Goal: Task Accomplishment & Management: Use online tool/utility

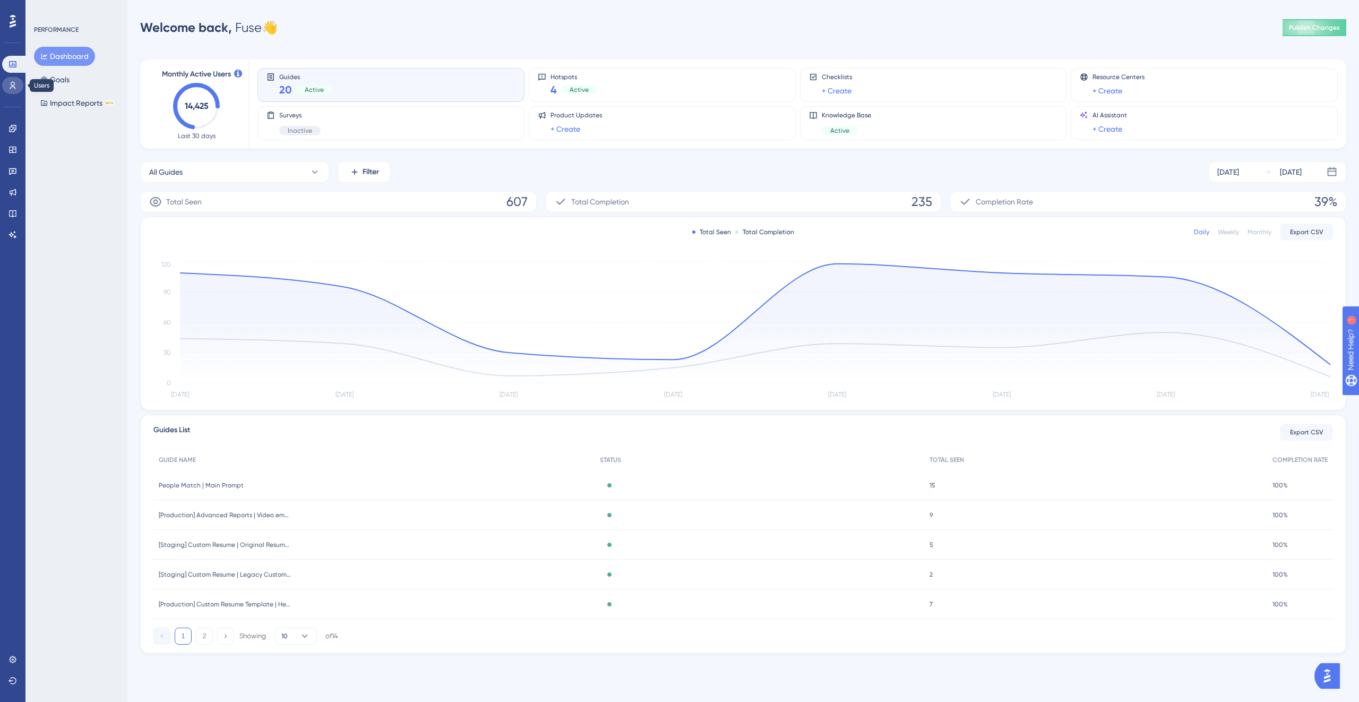
click at [16, 87] on icon at bounding box center [12, 85] width 8 height 8
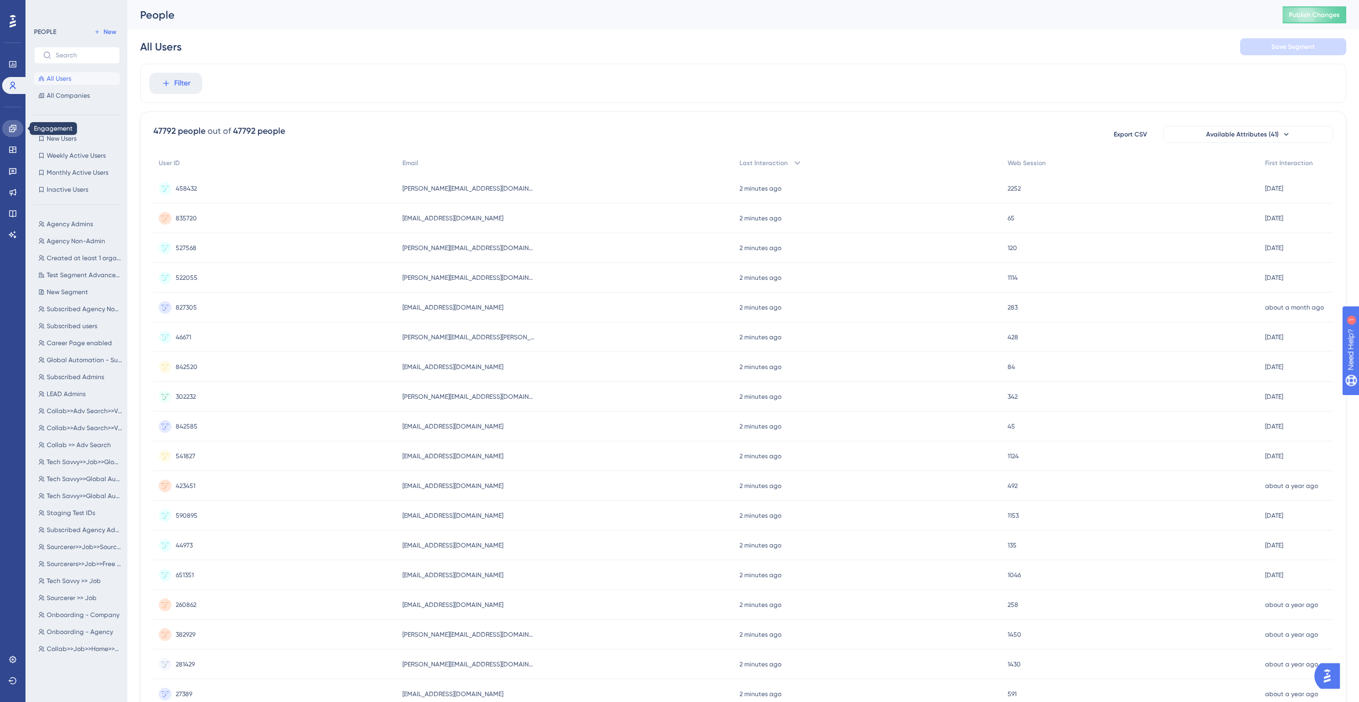
click at [17, 125] on link at bounding box center [12, 128] width 21 height 17
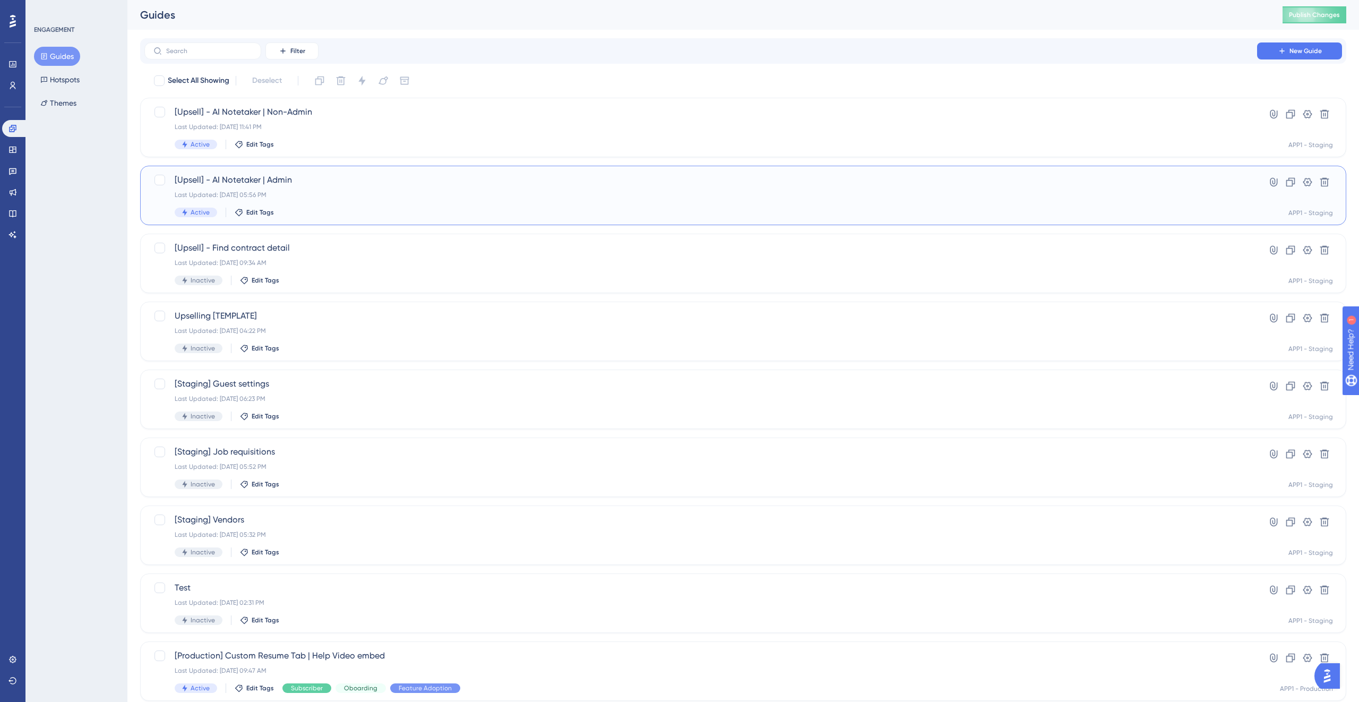
click at [365, 194] on div "Last Updated: Sep 24 2025, 05:56 PM" at bounding box center [701, 195] width 1052 height 8
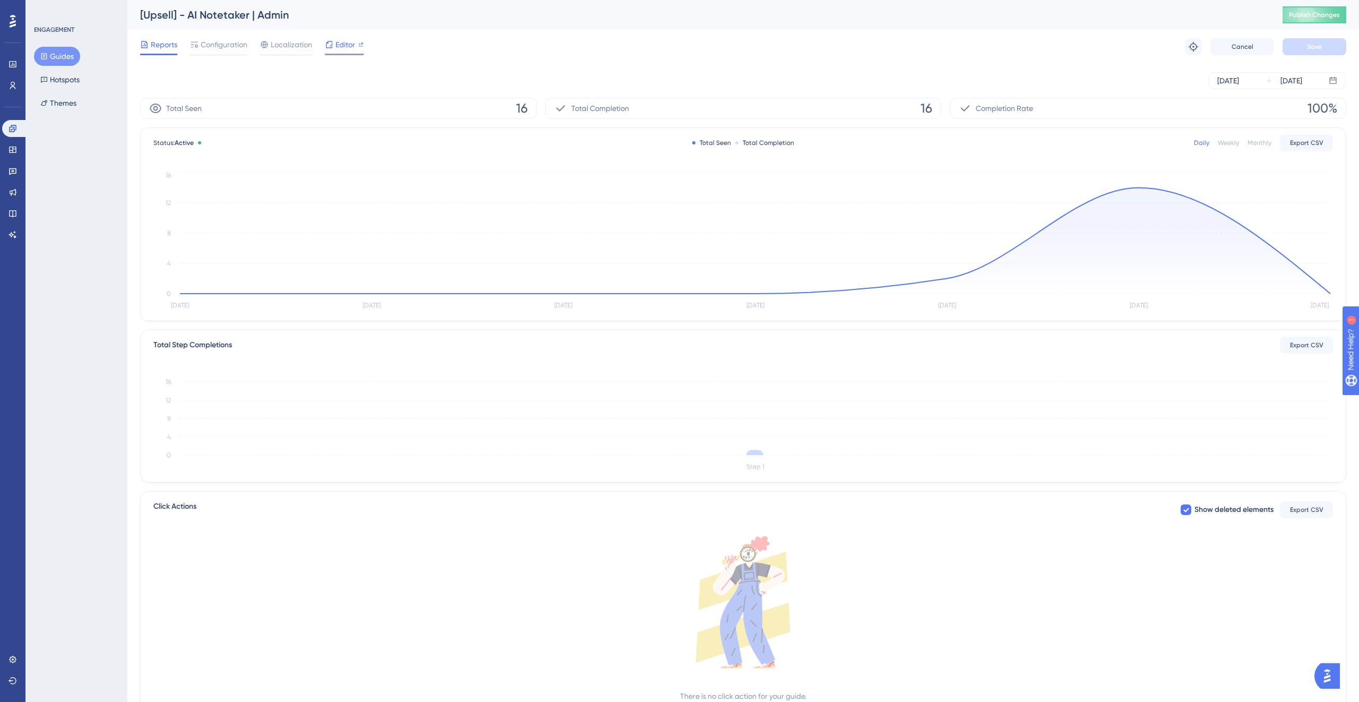
click at [337, 44] on span "Editor" at bounding box center [346, 44] width 20 height 13
click at [880, 185] on icon "Sep 19 Sep 20 Sep 21 Sep 22 Sep 23 Sep 24 Sep 25 0 4 8 12 16" at bounding box center [743, 241] width 1180 height 142
click at [330, 46] on icon at bounding box center [329, 44] width 7 height 7
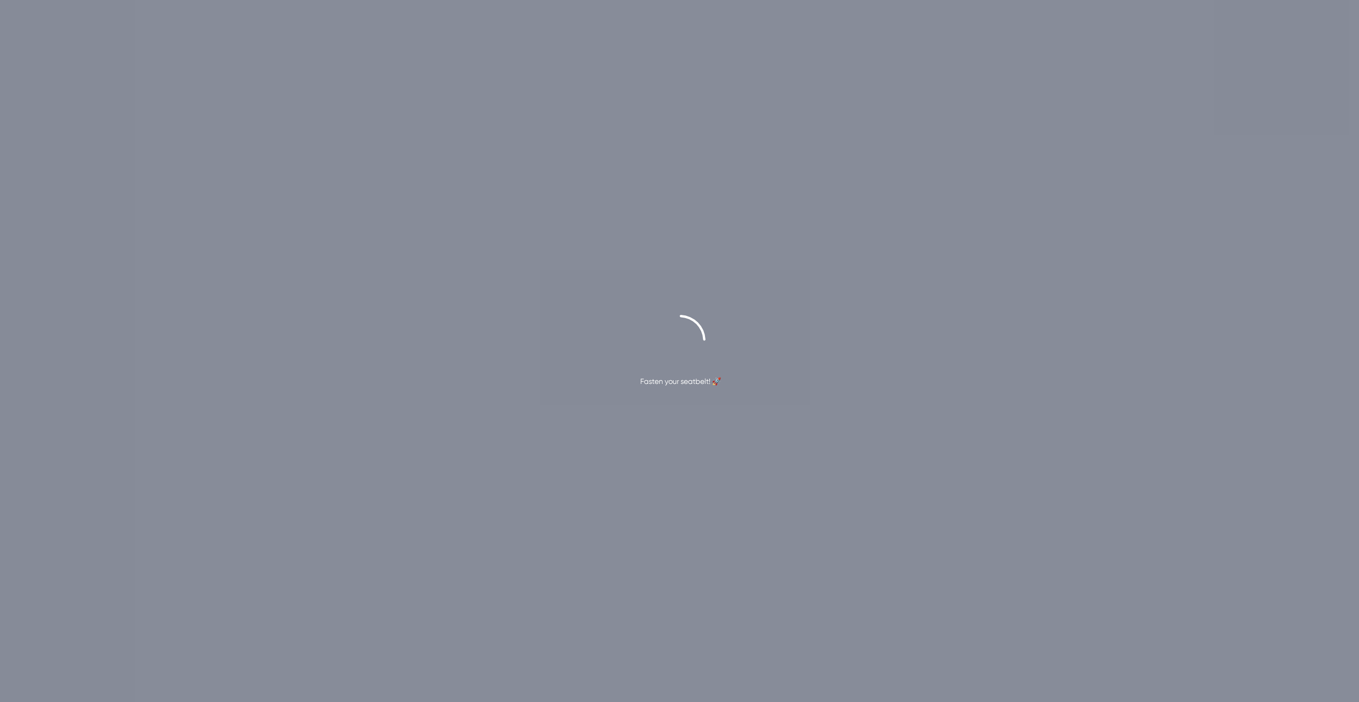
click at [679, 338] on icon at bounding box center [679, 340] width 61 height 61
click at [679, 338] on icon at bounding box center [680, 341] width 64 height 64
click at [679, 338] on icon at bounding box center [680, 340] width 66 height 66
click at [679, 338] on icon at bounding box center [679, 340] width 61 height 61
click at [679, 338] on icon at bounding box center [680, 341] width 64 height 64
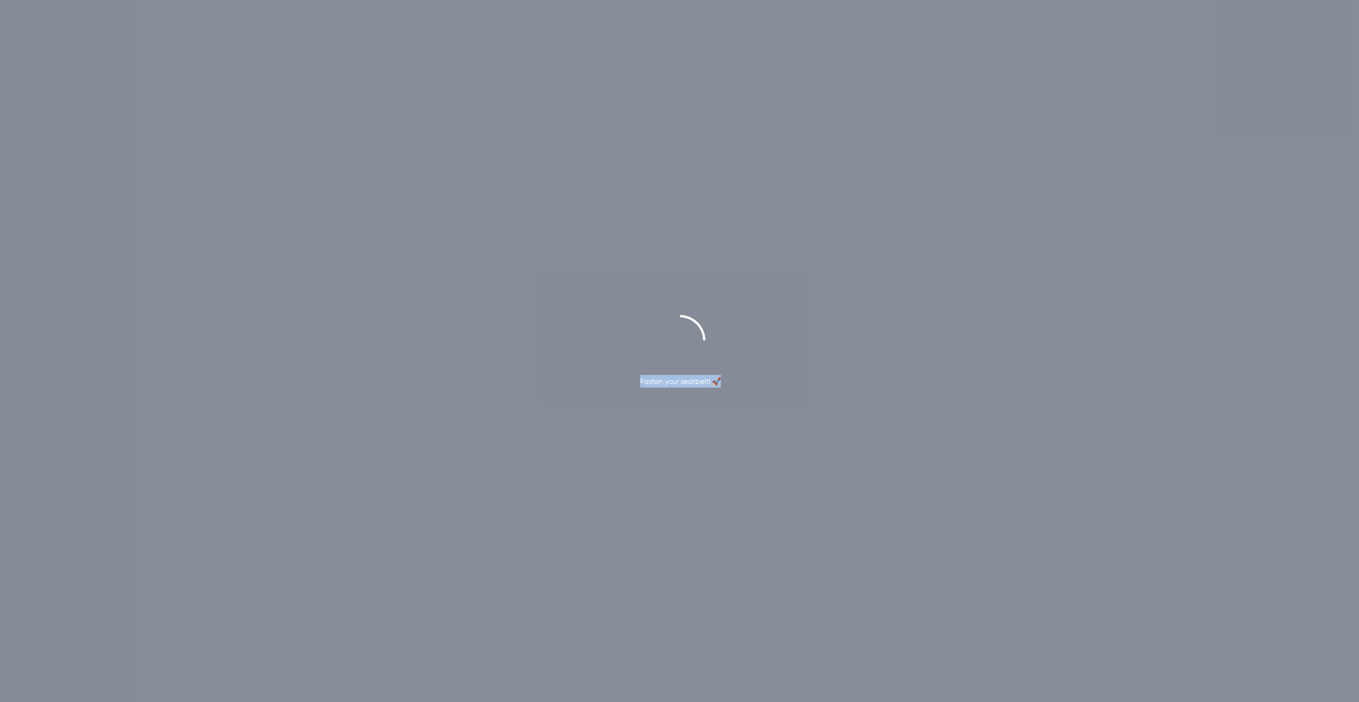
click at [679, 338] on icon at bounding box center [679, 340] width 61 height 61
click at [679, 338] on icon at bounding box center [680, 340] width 66 height 66
click at [679, 338] on icon at bounding box center [680, 340] width 68 height 68
click at [672, 376] on div "Fasten your seatbelt! 🚀" at bounding box center [680, 381] width 81 height 13
click at [866, 356] on div "Fasten your seatbelt! 🚀" at bounding box center [679, 351] width 1359 height 73
